Goal: Check status: Check status

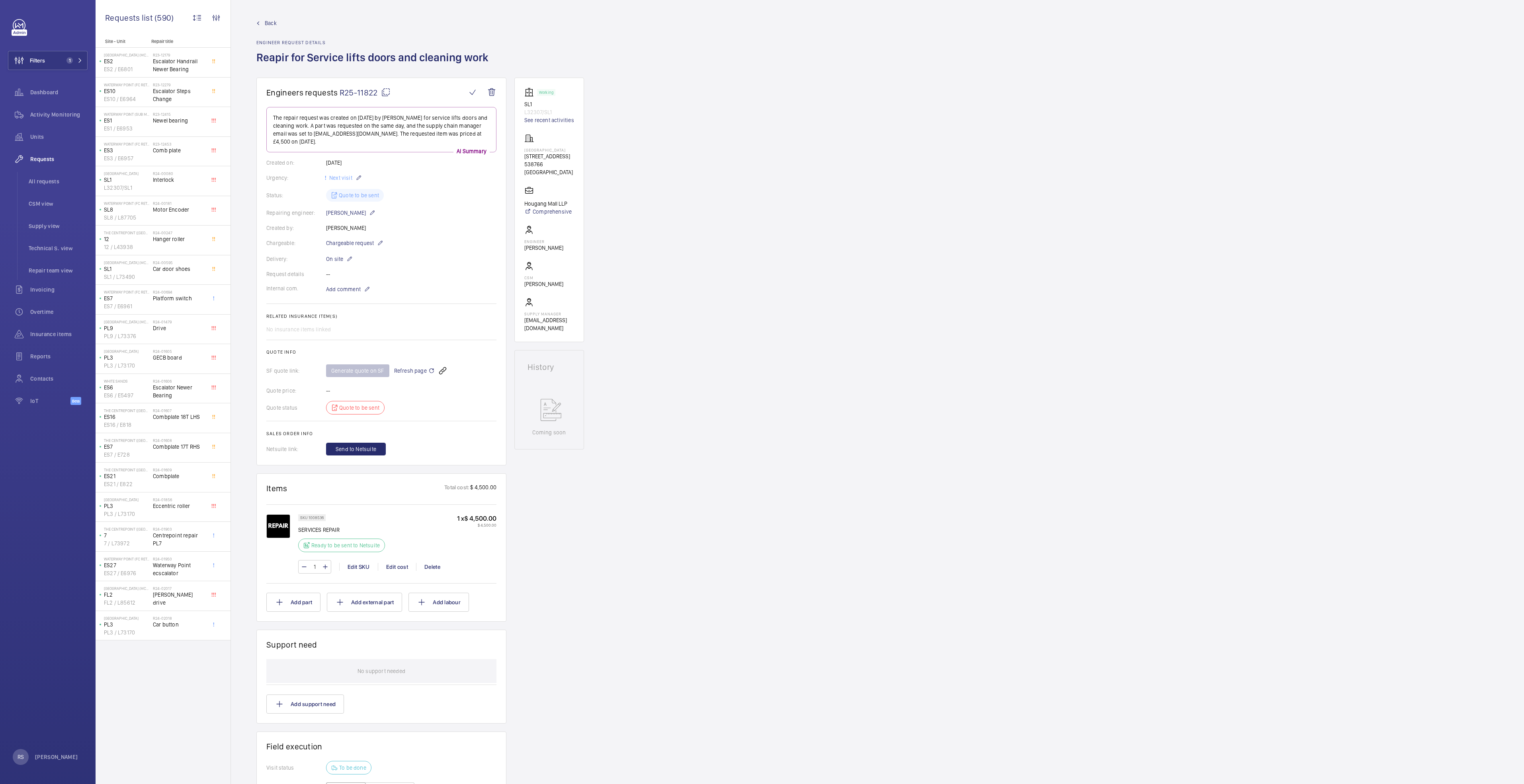
click at [257, 25] on link "Back" at bounding box center [374, 22] width 237 height 8
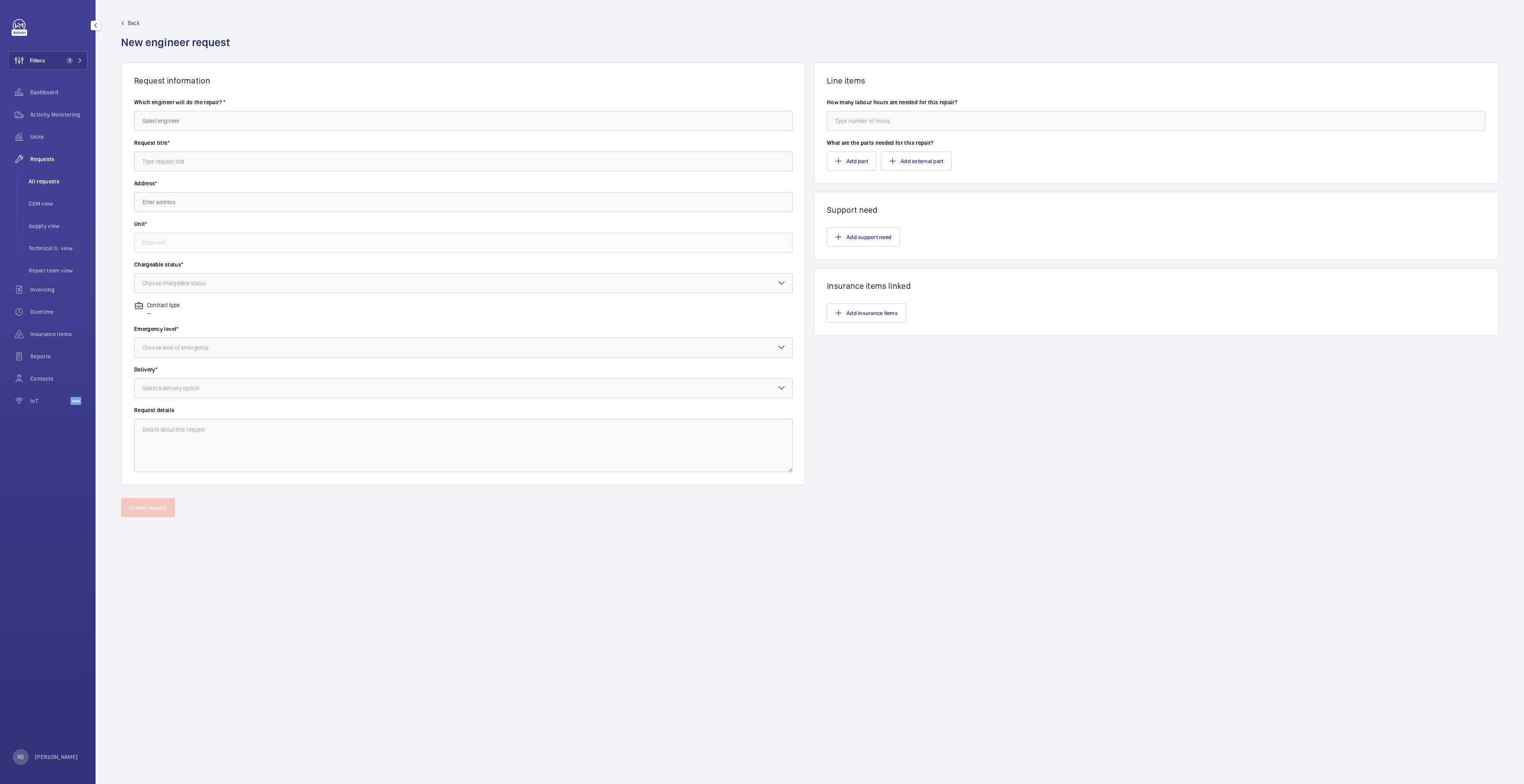
click at [38, 180] on span "All requests" at bounding box center [58, 181] width 59 height 8
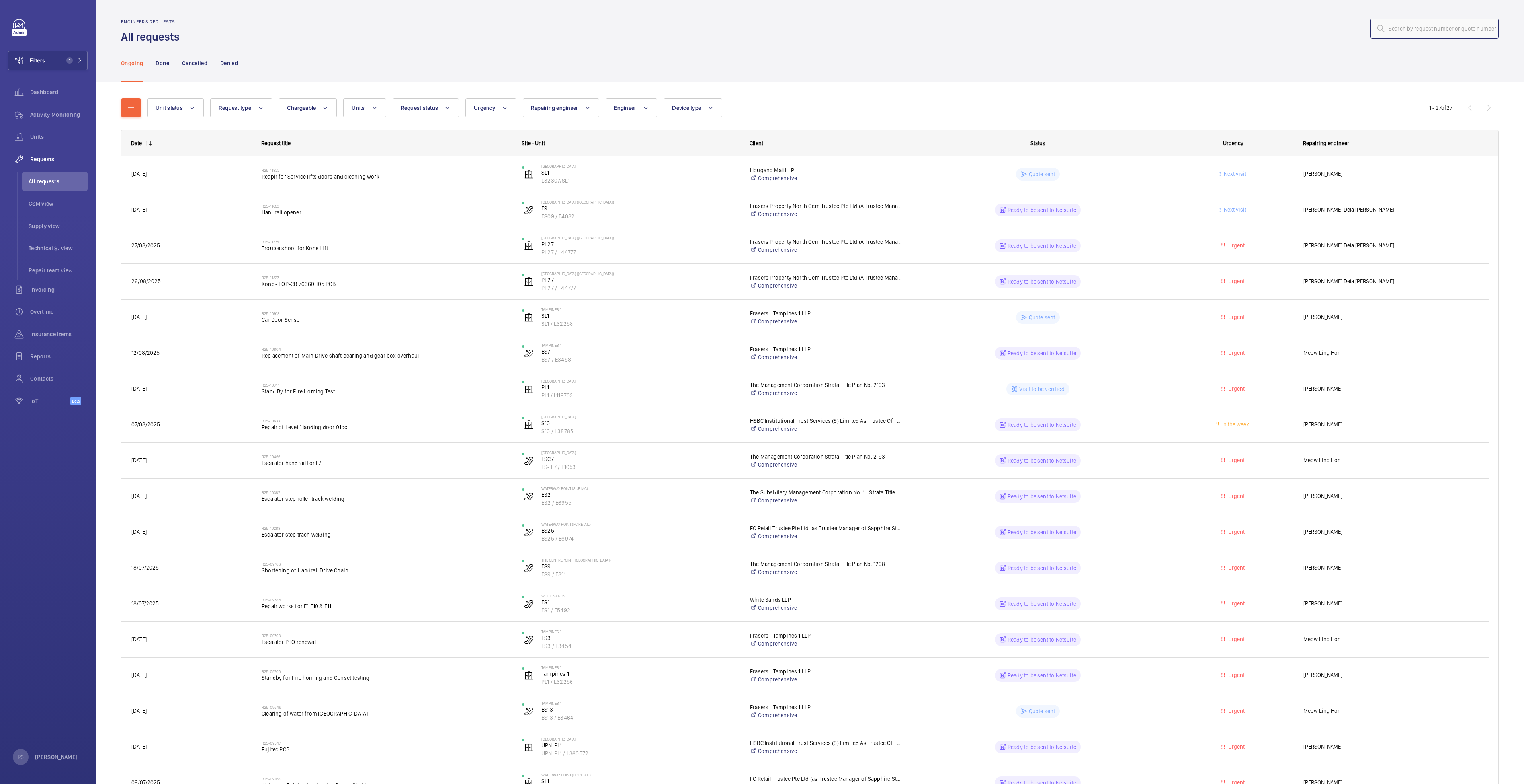
click at [1420, 24] on input "text" at bounding box center [1434, 29] width 128 height 20
paste input "R25-09272."
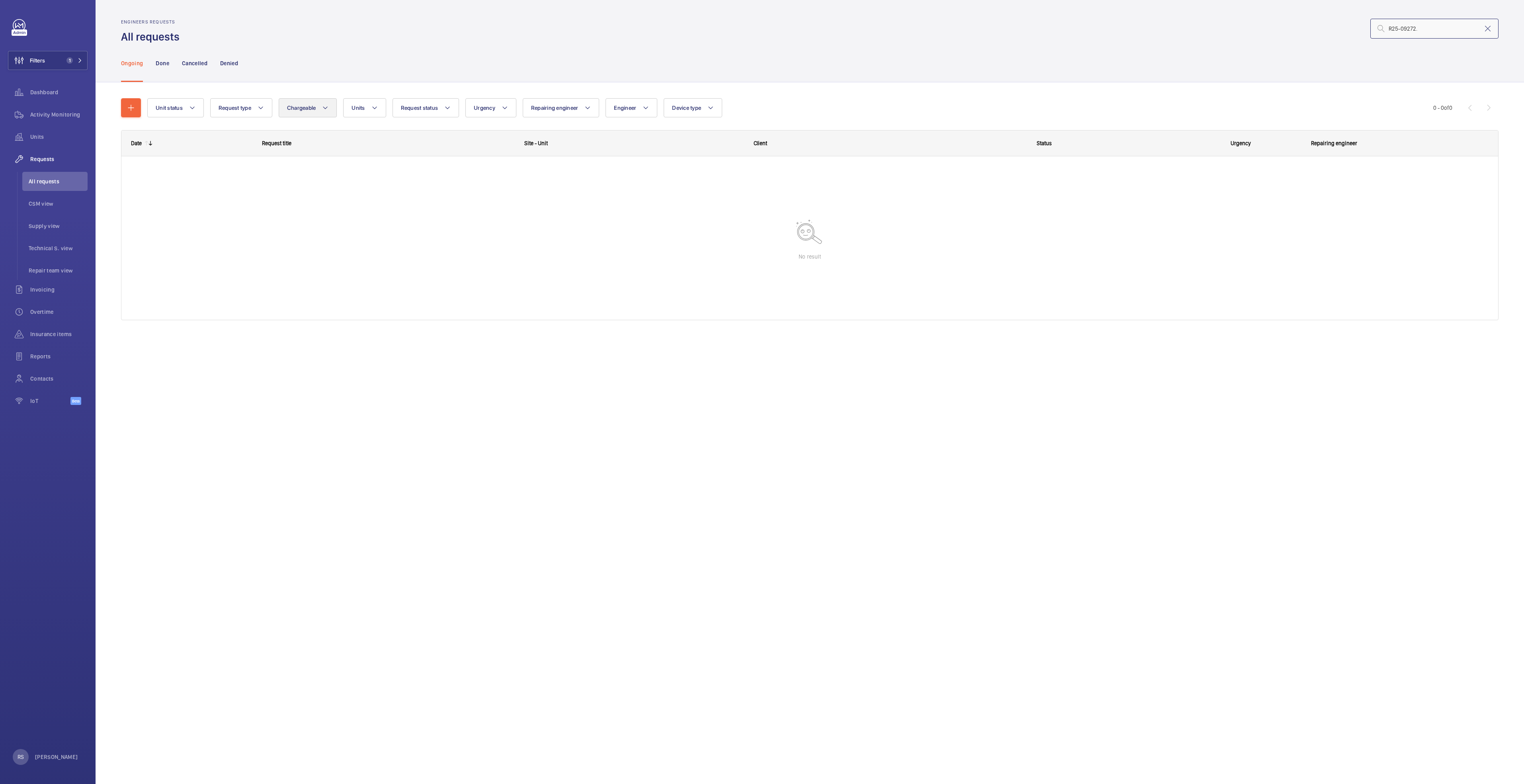
type input "R25-09272."
click at [325, 109] on mat-icon at bounding box center [325, 108] width 7 height 9
click at [323, 134] on mat-radio-button "Chargeable" at bounding box center [354, 132] width 143 height 16
radio input "true"
click at [424, 256] on div at bounding box center [809, 238] width 1377 height 164
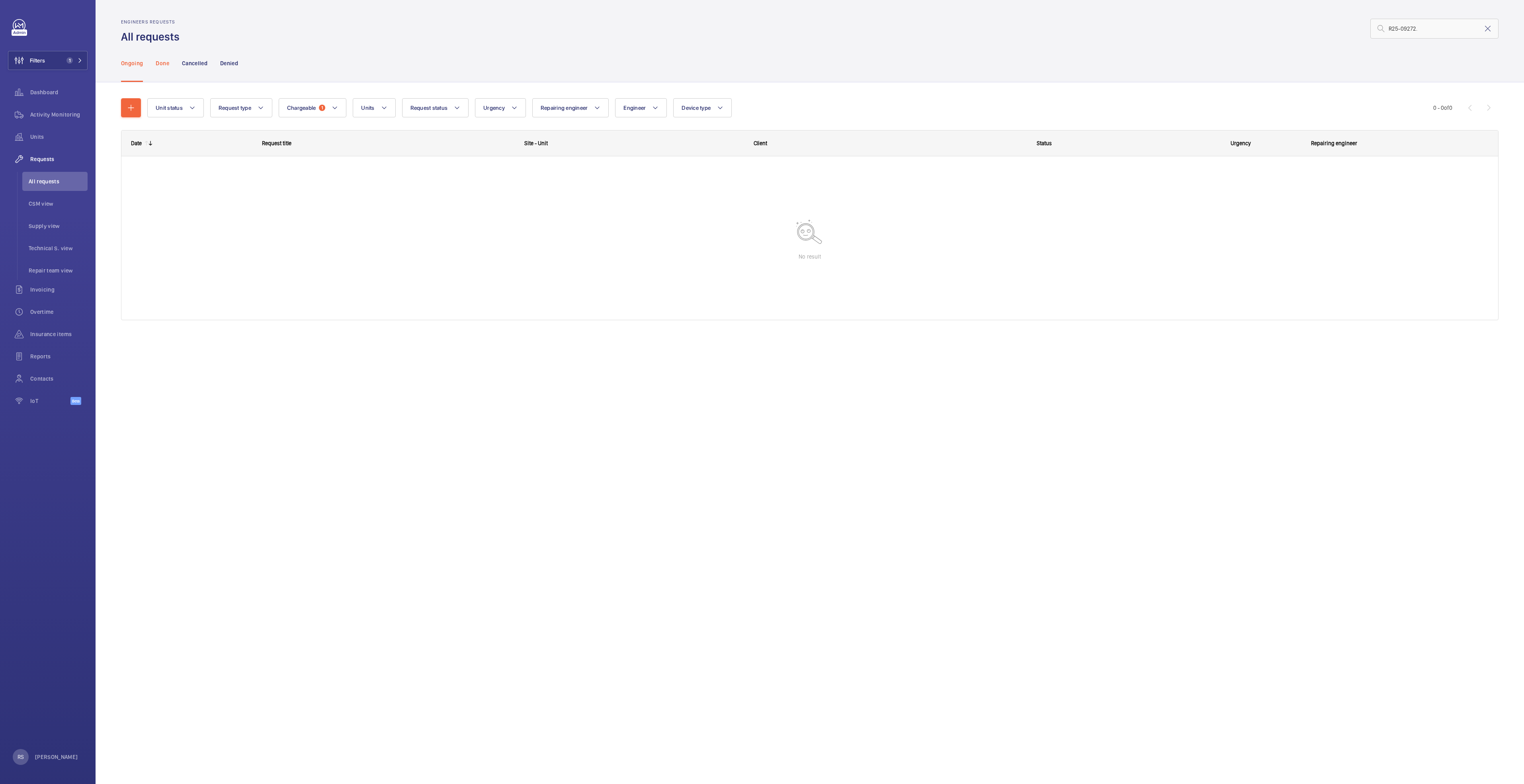
click at [156, 59] on p "Done" at bounding box center [162, 63] width 13 height 8
click at [1434, 35] on input "R25-09272." at bounding box center [1434, 29] width 128 height 20
type input "R25-09272"
click at [325, 105] on mat-icon at bounding box center [325, 108] width 7 height 9
click at [328, 128] on mat-radio-button "Chargeable" at bounding box center [354, 132] width 143 height 16
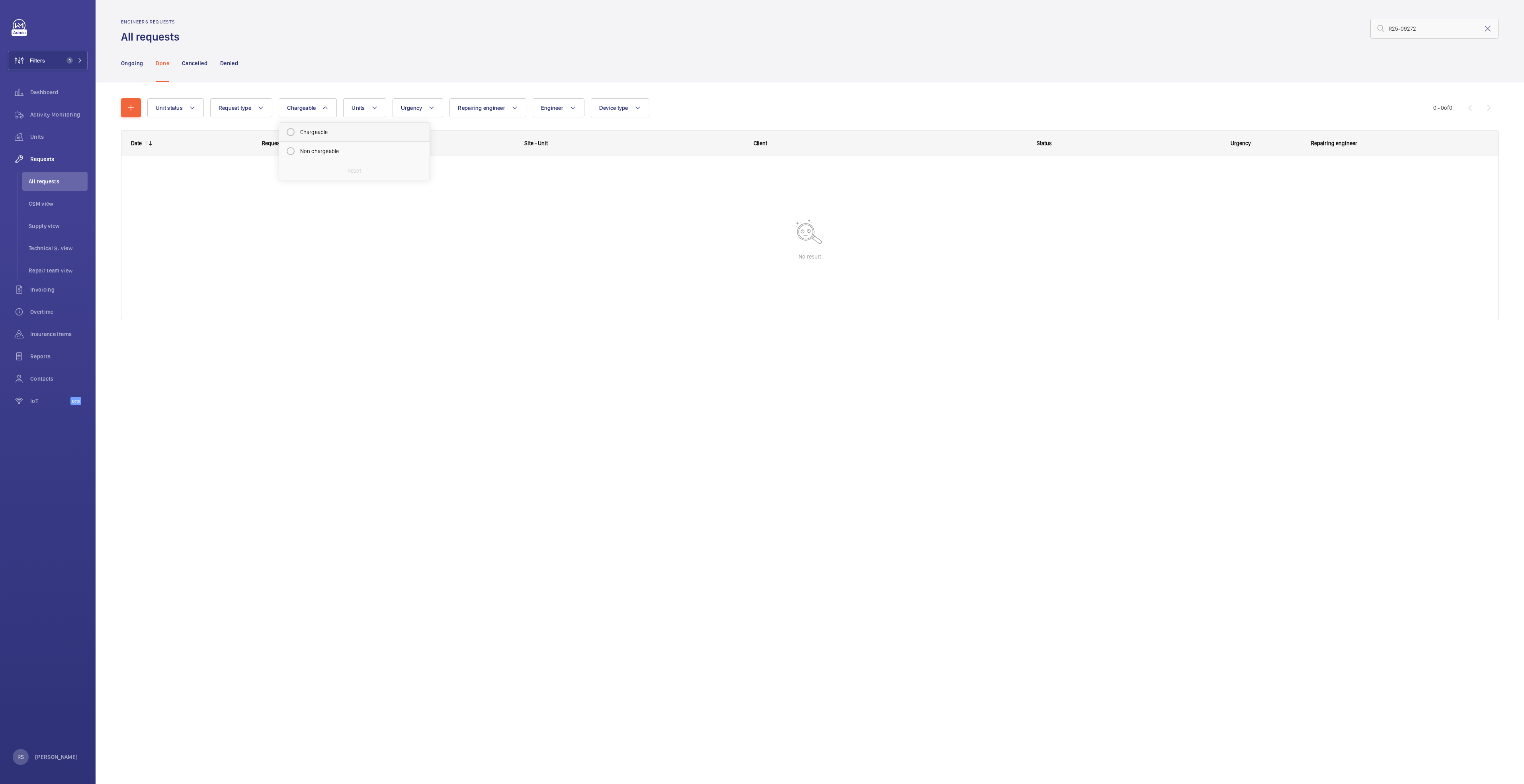
radio input "true"
click at [408, 232] on div at bounding box center [809, 238] width 1377 height 164
click at [1486, 32] on mat-icon at bounding box center [1488, 28] width 9 height 9
click at [439, 244] on div at bounding box center [809, 225] width 1377 height 189
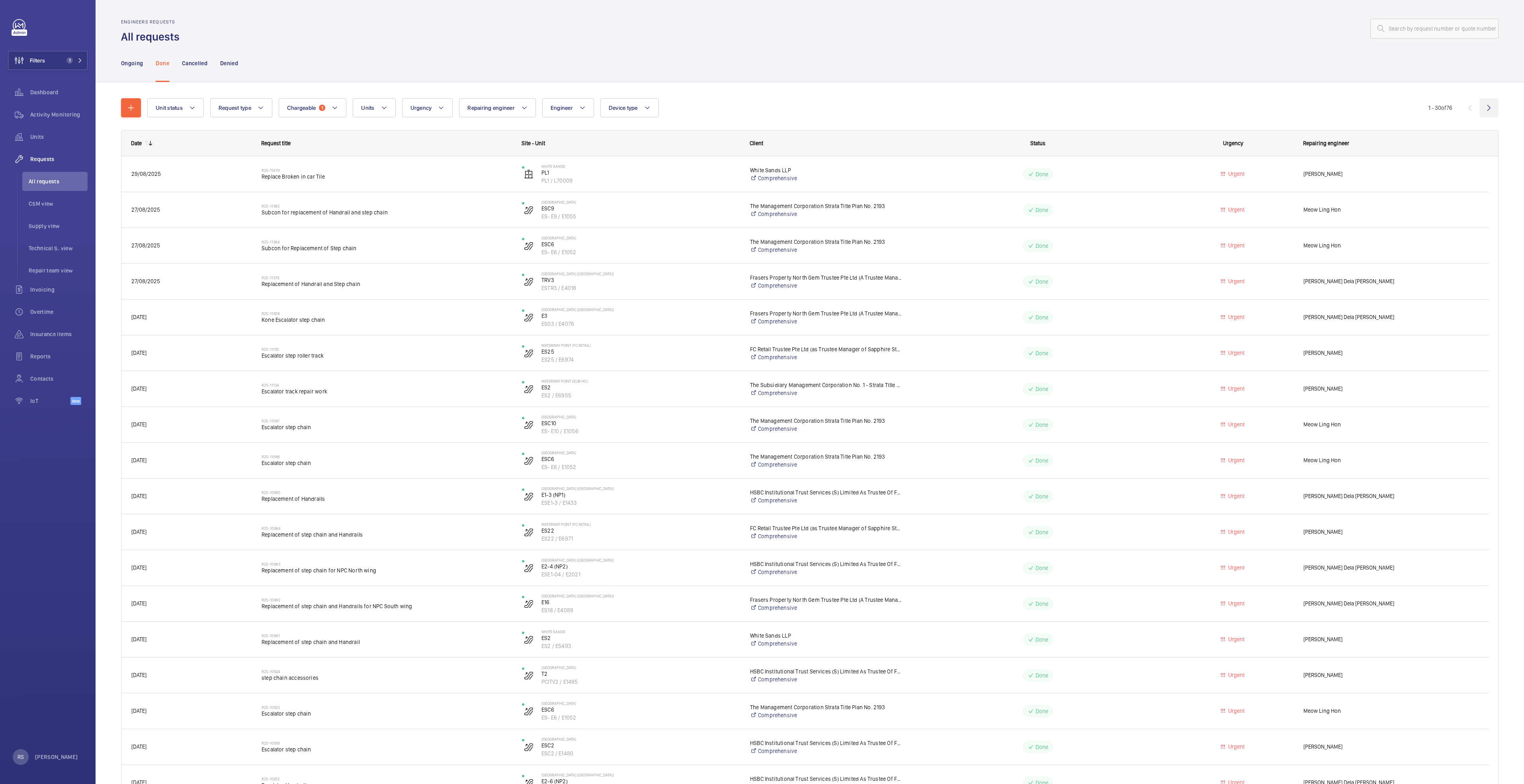
click at [1480, 107] on wm-front-icon-button at bounding box center [1489, 108] width 19 height 19
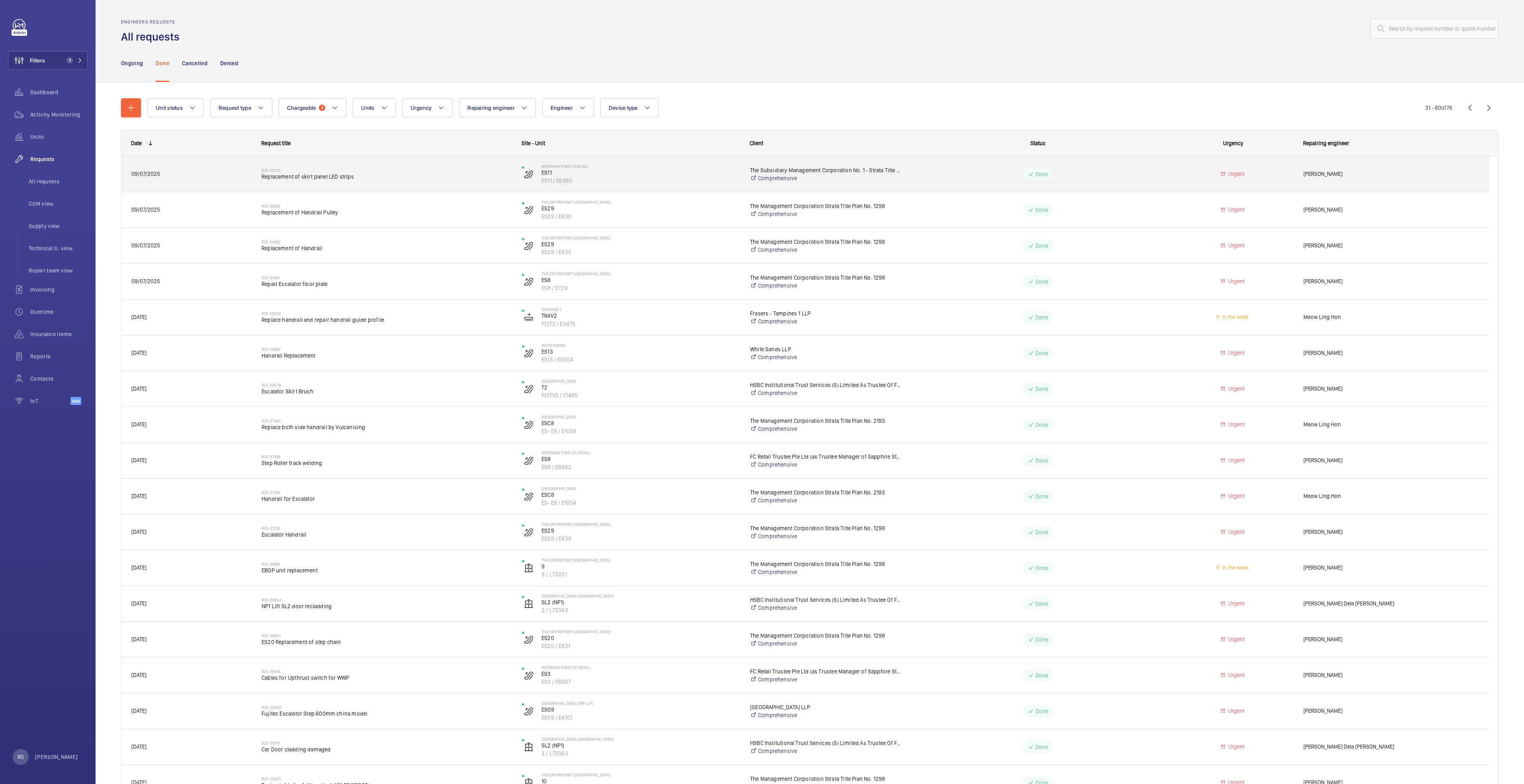
click at [323, 173] on span "Replacement of skirt panel LED strips" at bounding box center [386, 176] width 250 height 8
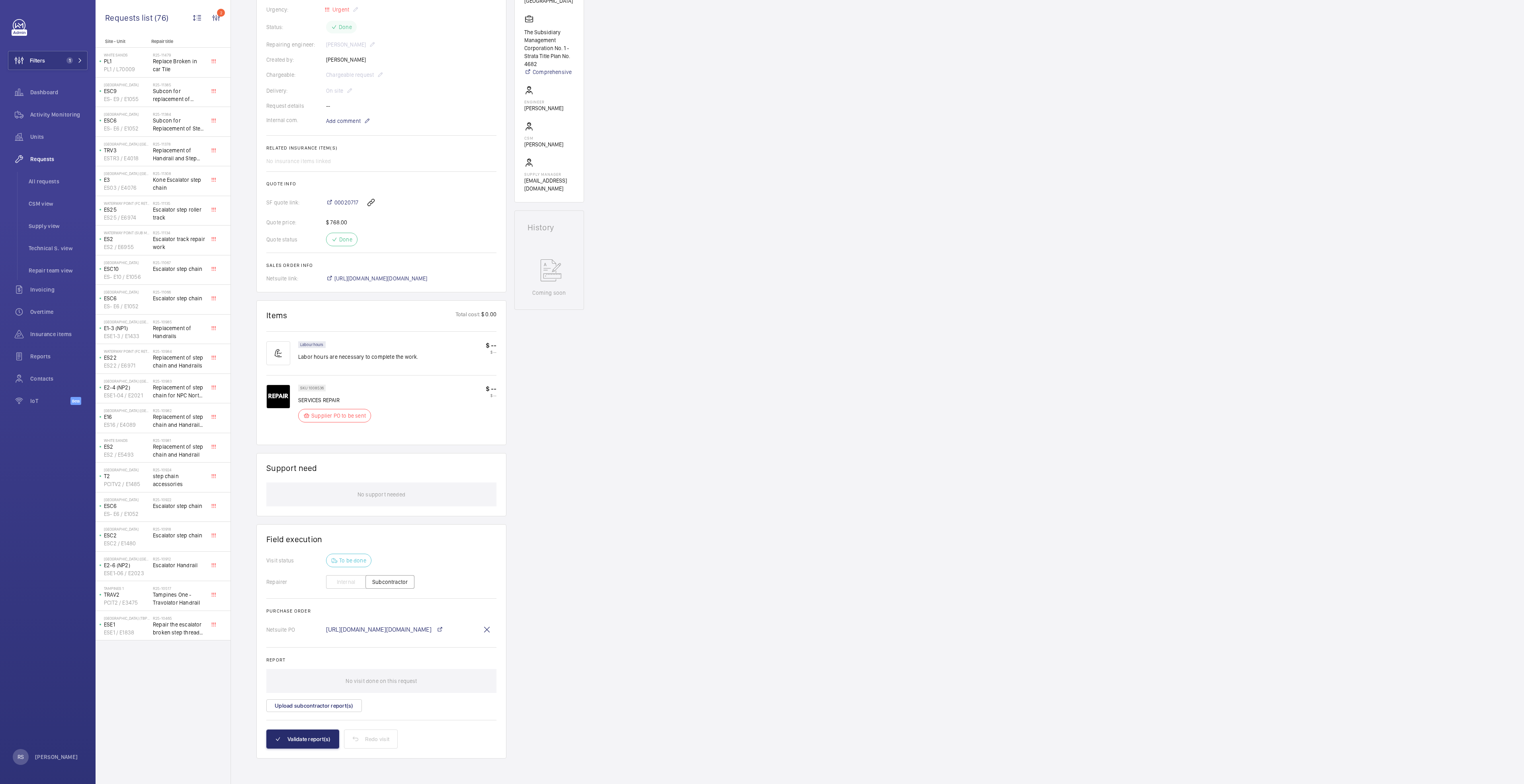
scroll to position [57, 0]
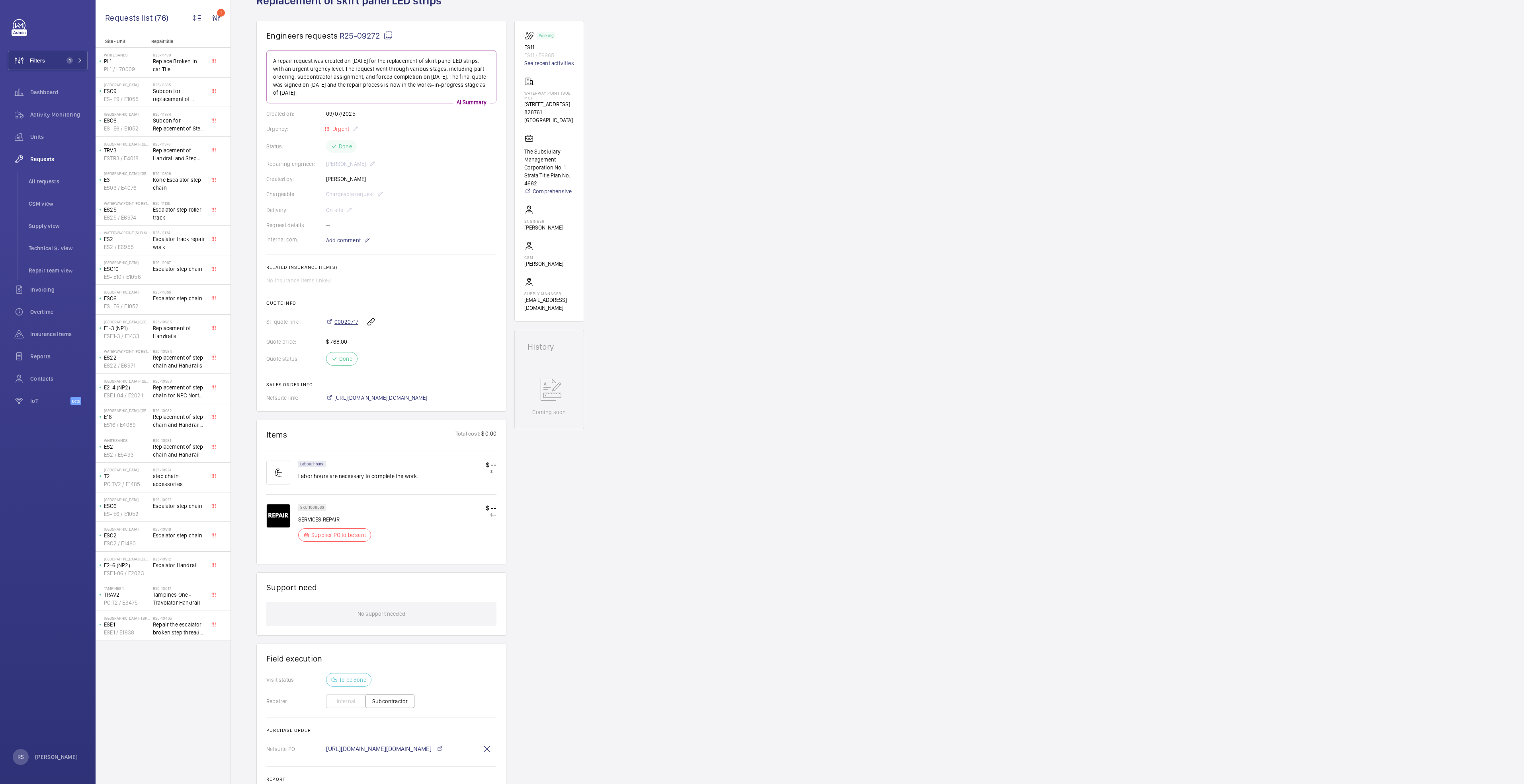
click at [342, 323] on span "00020717" at bounding box center [346, 322] width 24 height 8
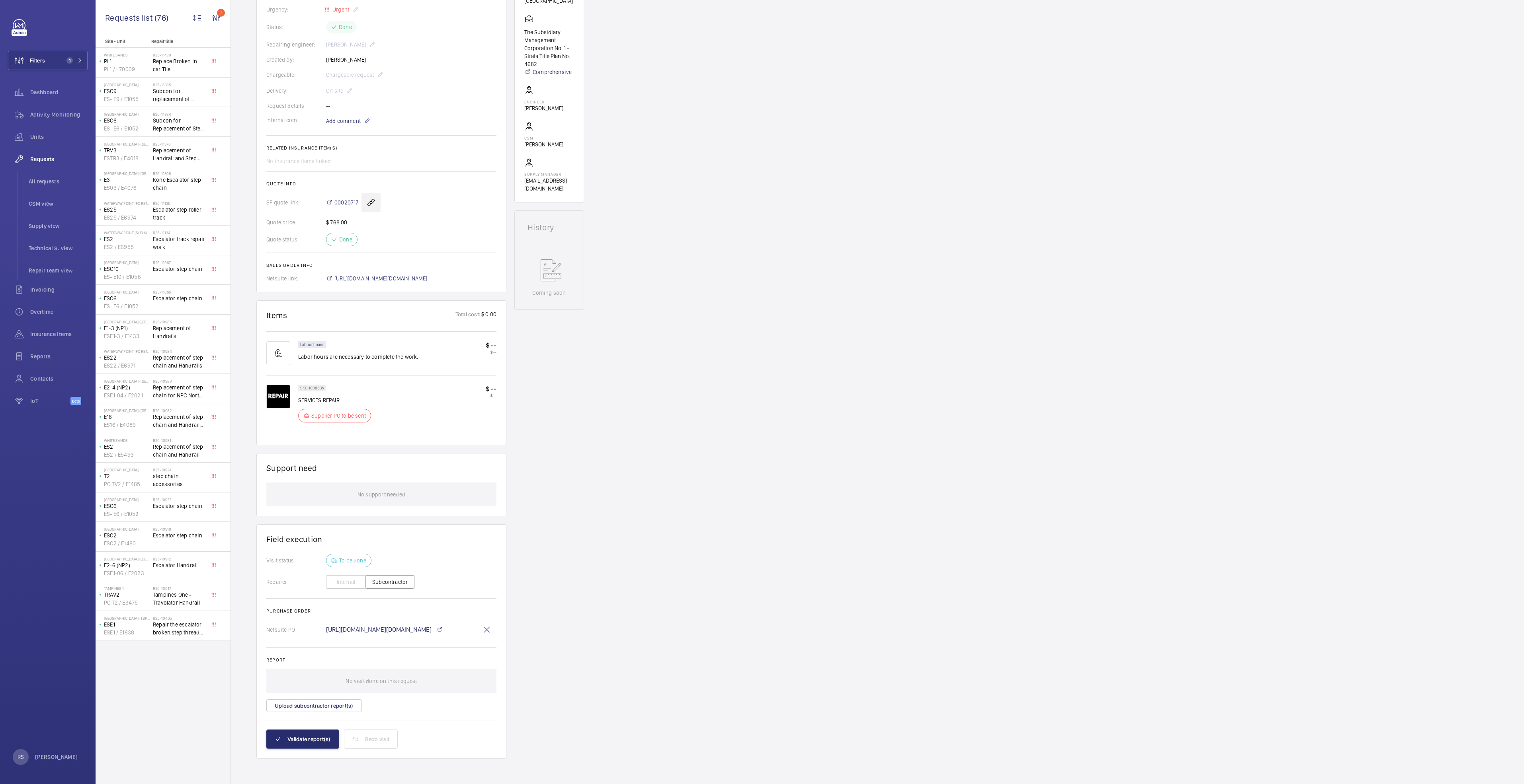
click at [369, 204] on wm-front-icon-button at bounding box center [371, 202] width 19 height 19
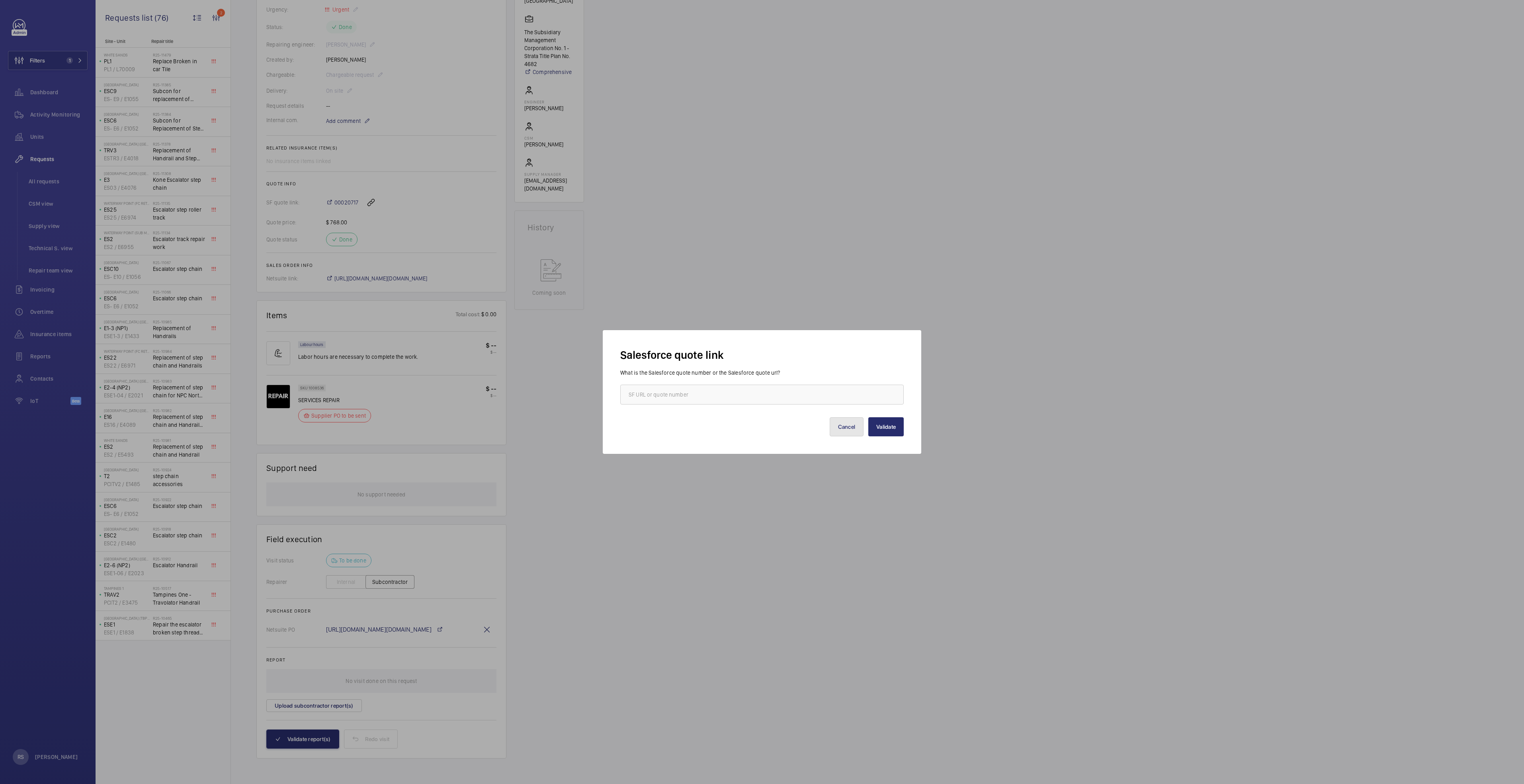
click at [850, 426] on button "Cancel" at bounding box center [847, 427] width 34 height 19
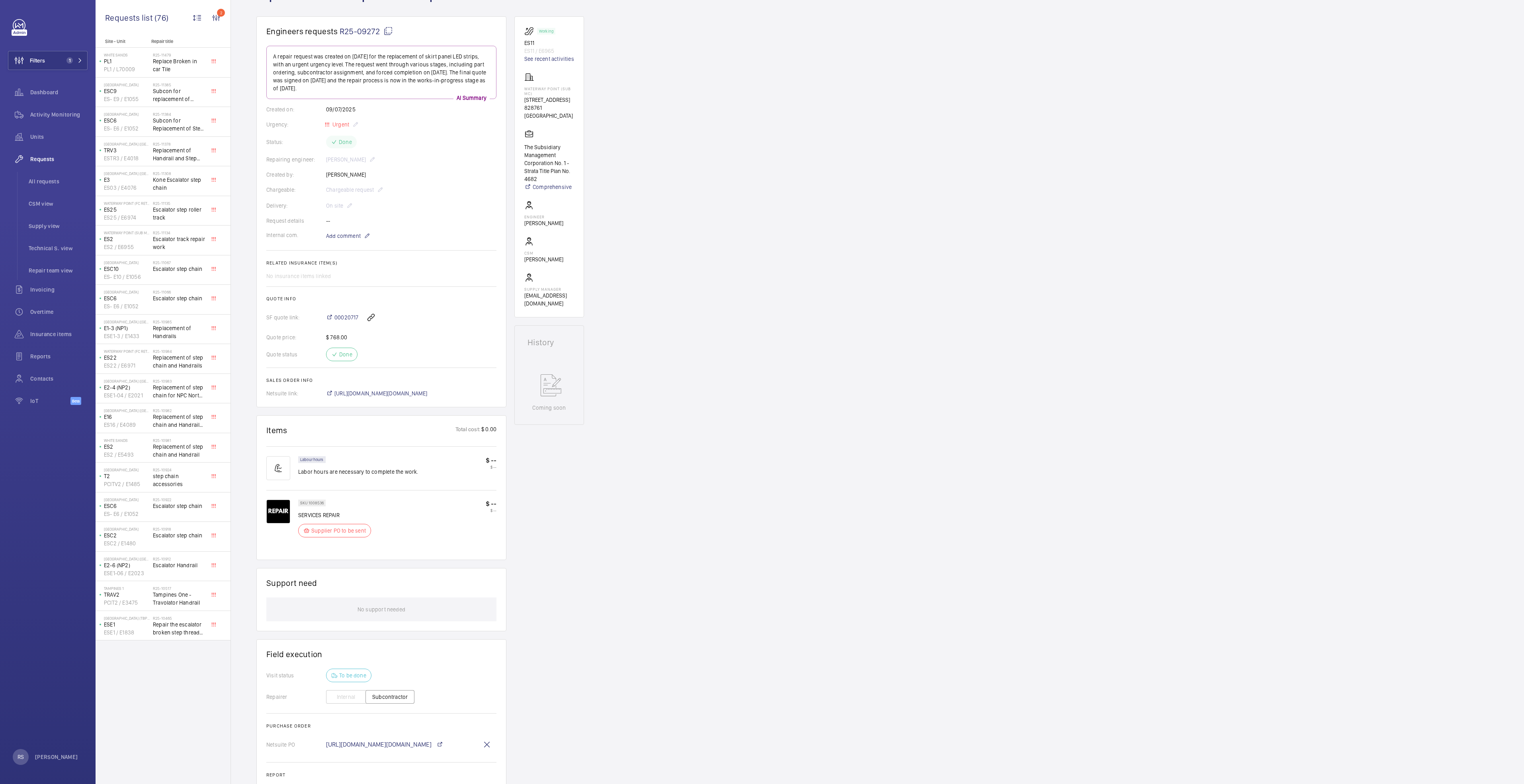
scroll to position [57, 0]
click at [343, 323] on span "00020717" at bounding box center [346, 322] width 24 height 8
